Goal: Information Seeking & Learning: Compare options

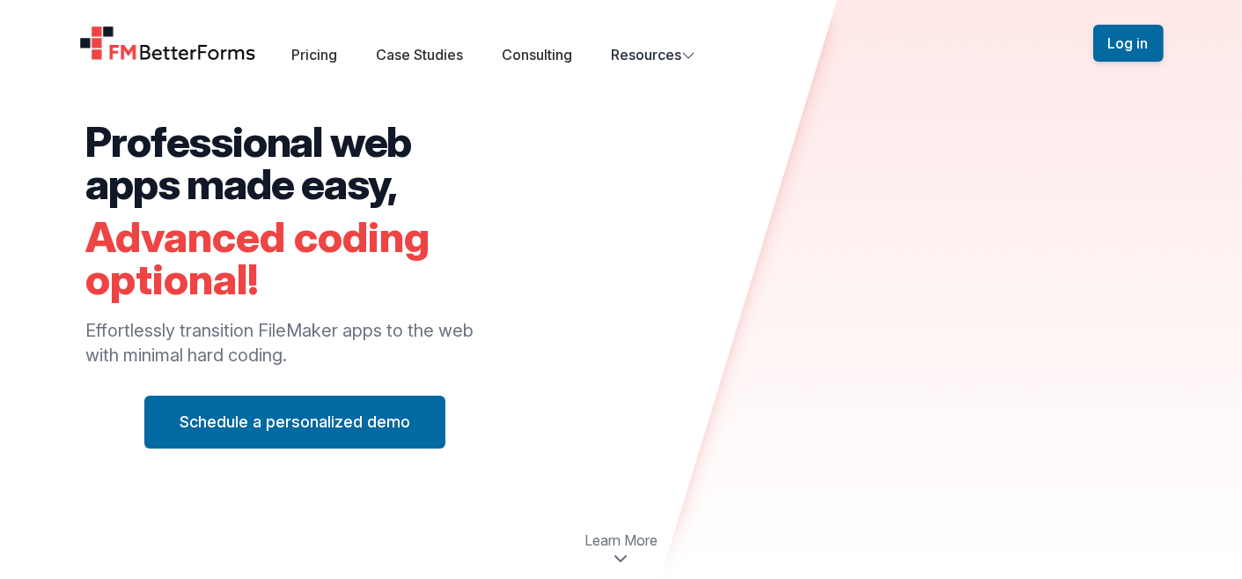
click at [290, 48] on div "Open main menu Pricing Case Studies Consulting Resources" at bounding box center [586, 43] width 1014 height 44
click at [316, 49] on link "Pricing" at bounding box center [314, 55] width 46 height 18
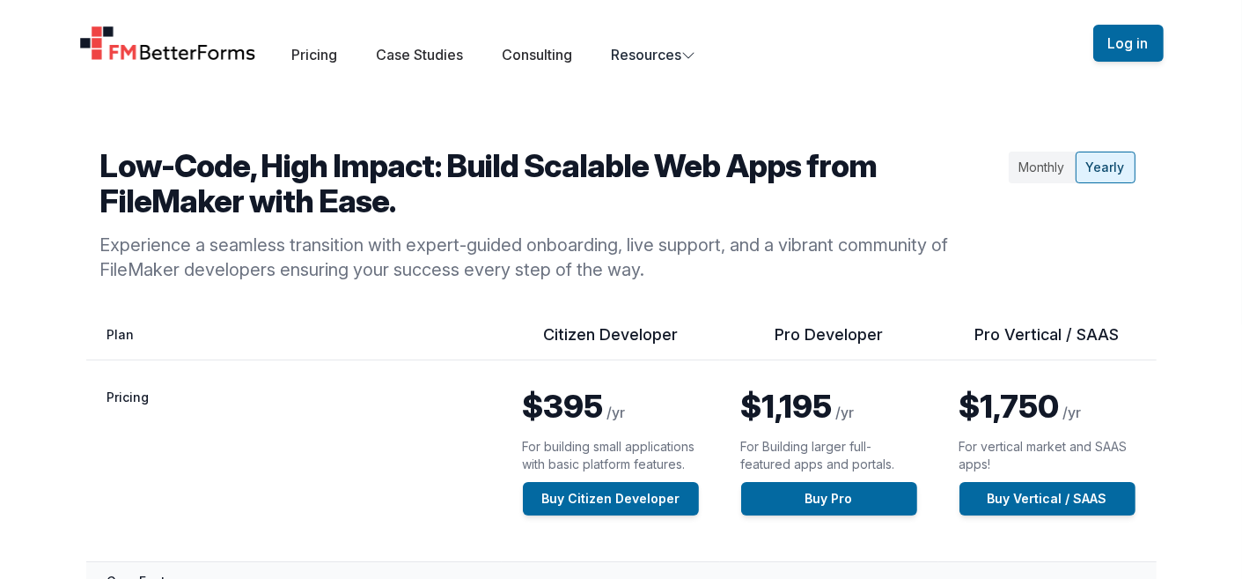
click at [1055, 163] on div "Monthly" at bounding box center [1042, 167] width 67 height 32
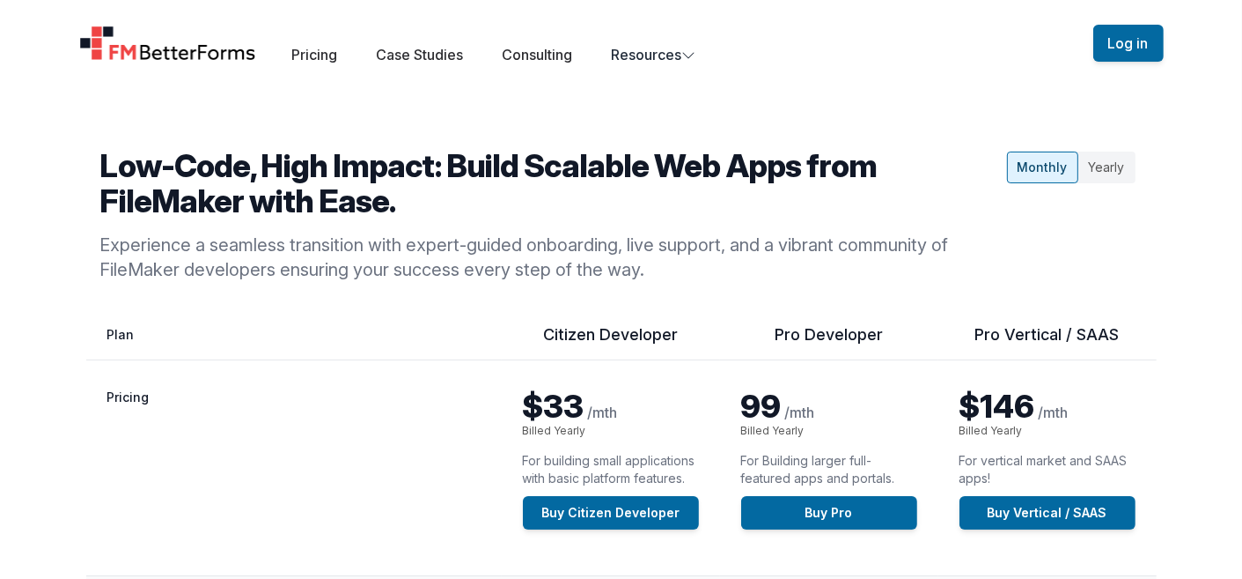
click at [1110, 163] on div "Yearly" at bounding box center [1107, 167] width 57 height 32
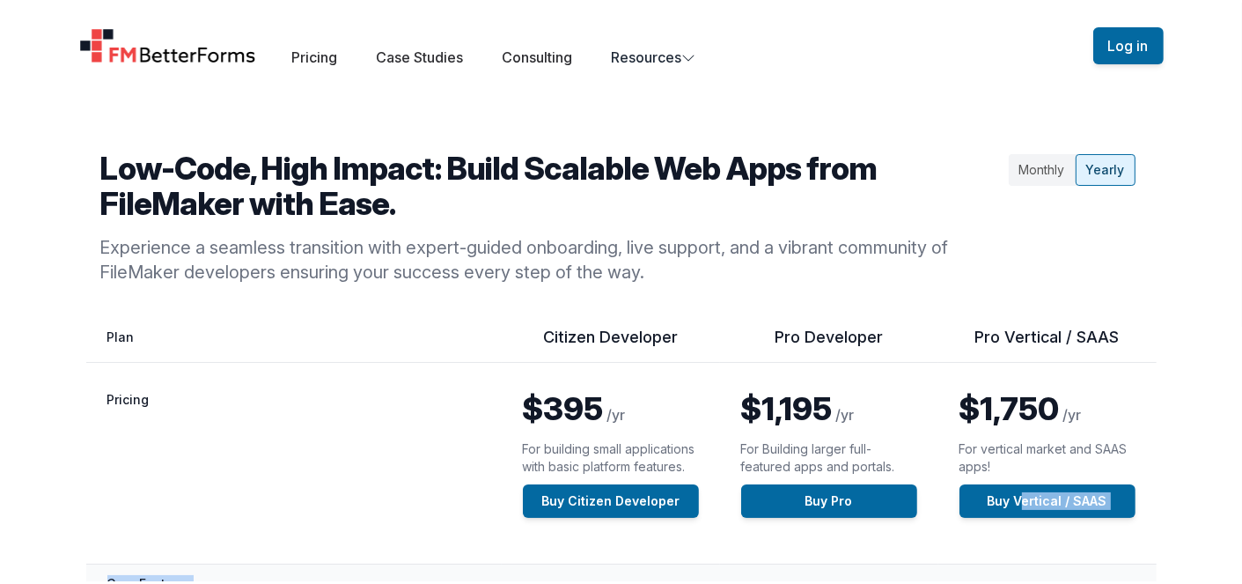
scroll to position [4, 0]
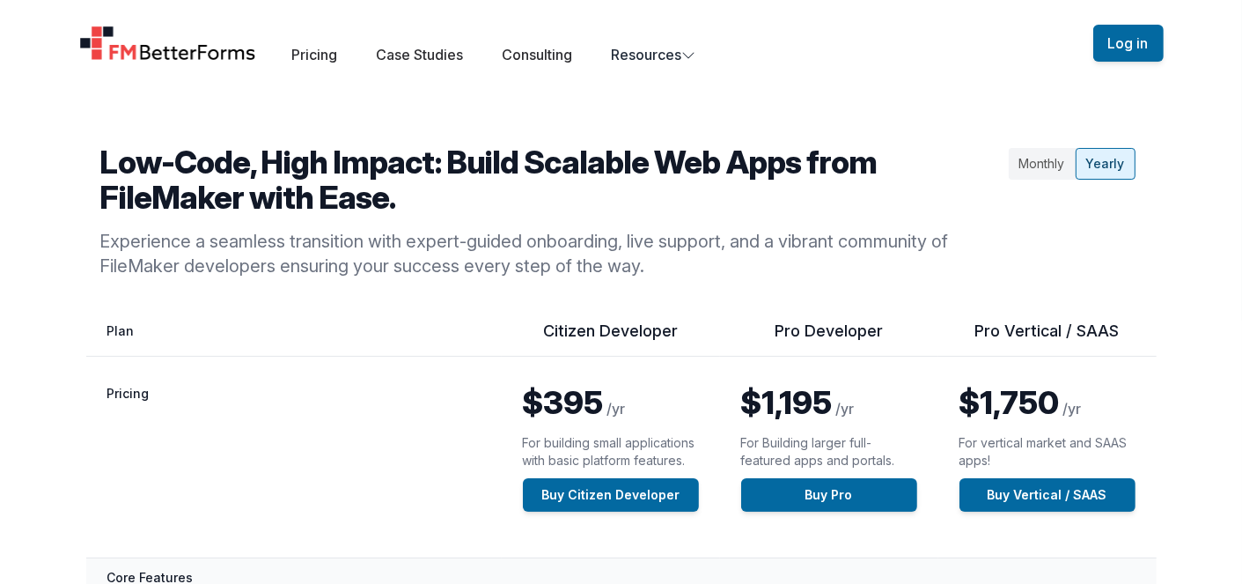
click at [1046, 166] on div "Monthly" at bounding box center [1042, 164] width 67 height 32
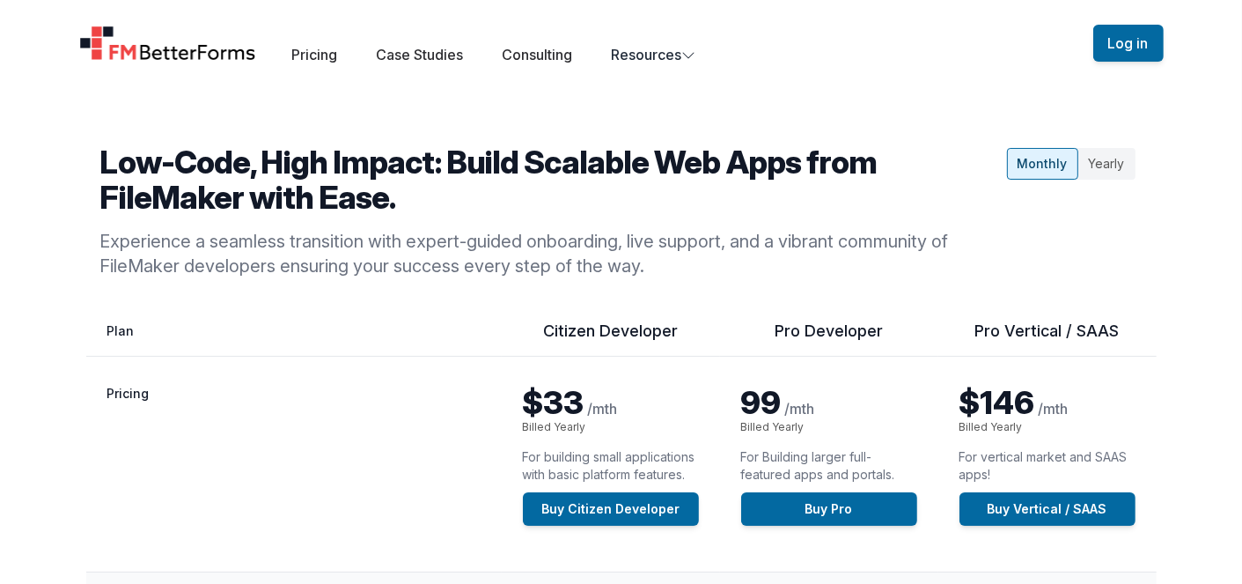
scroll to position [0, 0]
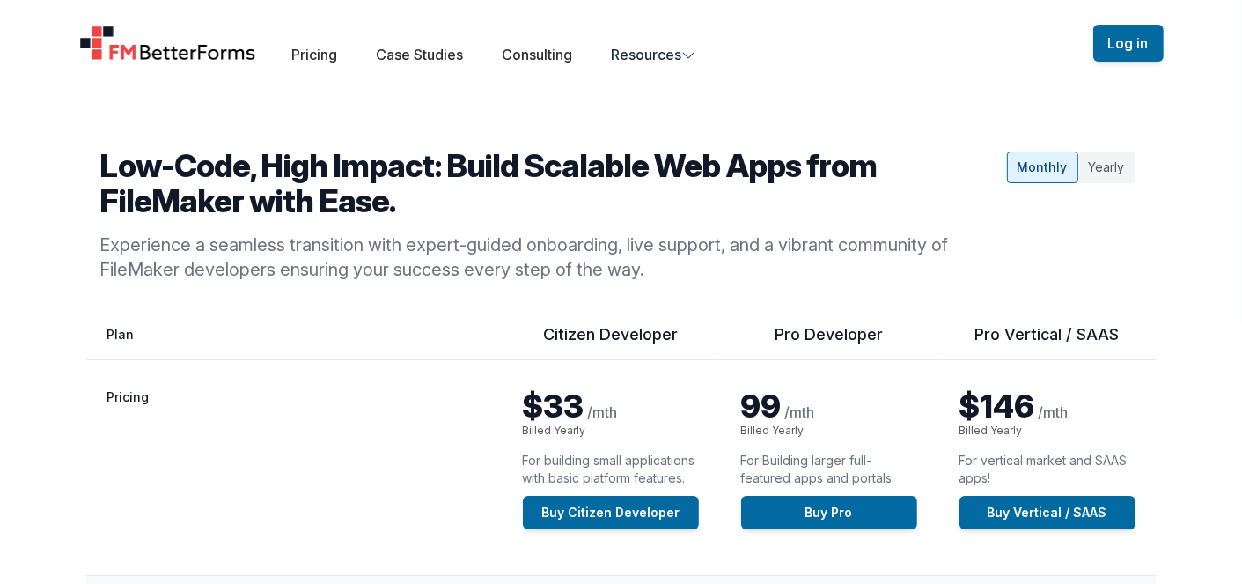
click at [1107, 170] on div "Yearly" at bounding box center [1107, 167] width 57 height 32
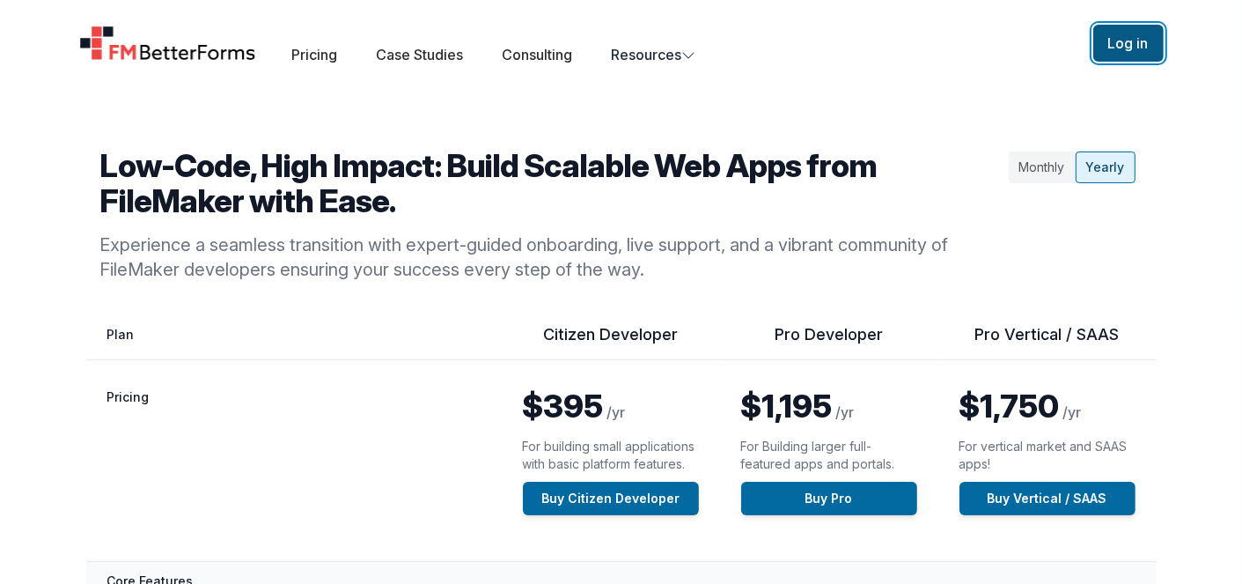
click at [1146, 45] on button "Log in" at bounding box center [1129, 43] width 70 height 37
